Goal: Task Accomplishment & Management: Complete application form

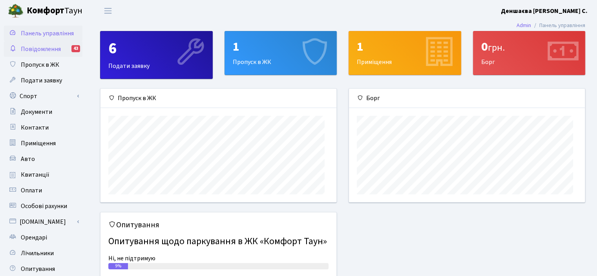
scroll to position [122, 235]
click at [47, 69] on span "Пропуск в ЖК" at bounding box center [40, 64] width 38 height 9
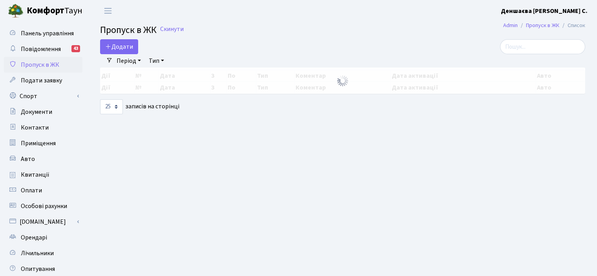
select select "25"
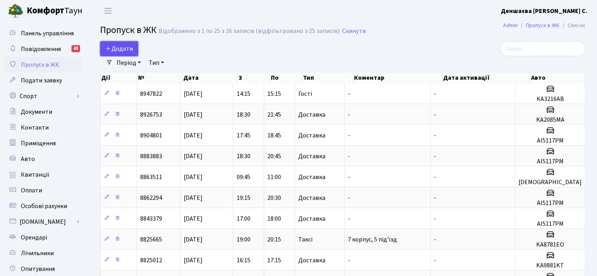
click at [110, 51] on icon at bounding box center [108, 48] width 6 height 6
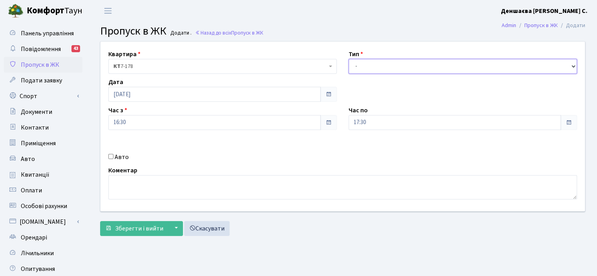
click at [572, 74] on select "- Доставка Таксі Гості Сервіс" at bounding box center [462, 66] width 228 height 15
select select "1"
click at [348, 67] on select "- Доставка Таксі Гості Сервіс" at bounding box center [462, 66] width 228 height 15
click at [113, 159] on input "Авто" at bounding box center [110, 156] width 5 height 5
checkbox input "true"
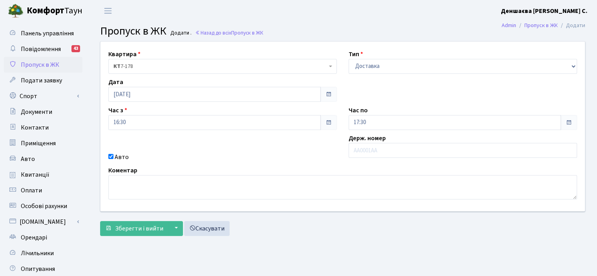
click at [565, 126] on span at bounding box center [568, 122] width 6 height 6
click at [566, 126] on span at bounding box center [568, 122] width 6 height 6
click at [372, 130] on input "17:30" at bounding box center [454, 122] width 212 height 15
click at [373, 40] on icon at bounding box center [369, 29] width 21 height 21
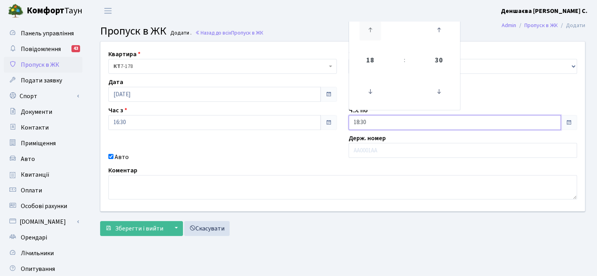
click at [373, 40] on icon at bounding box center [369, 29] width 21 height 21
type input "19:30"
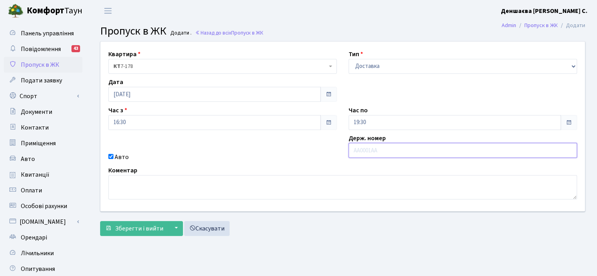
click at [374, 158] on input "text" at bounding box center [462, 150] width 228 height 15
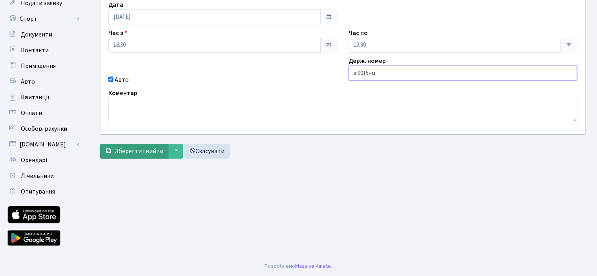
type input "ai9015нм"
click at [130, 155] on span "Зберегти і вийти" at bounding box center [139, 151] width 48 height 9
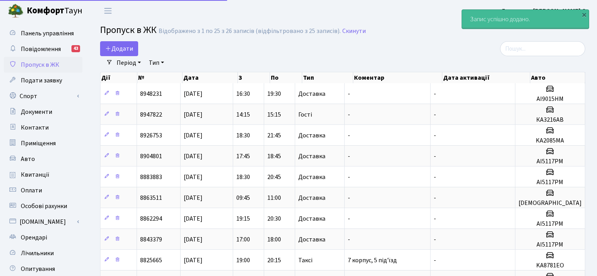
select select "25"
